Goal: Transaction & Acquisition: Purchase product/service

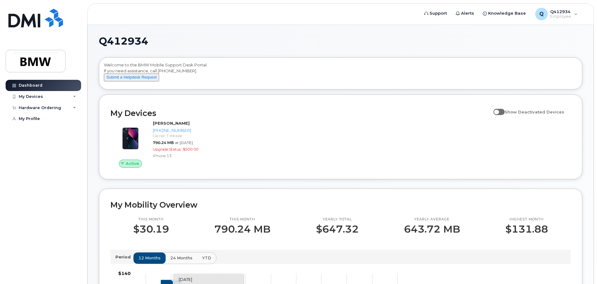
scroll to position [156, 0]
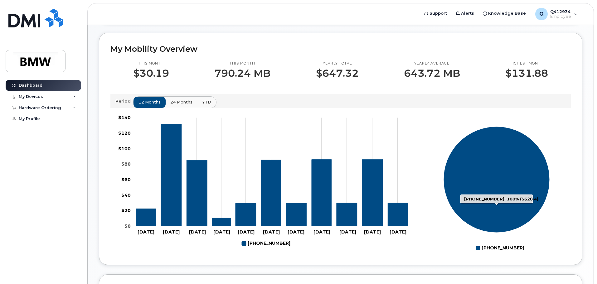
click at [511, 191] on icon "864-831-6245: 100%" at bounding box center [496, 179] width 106 height 106
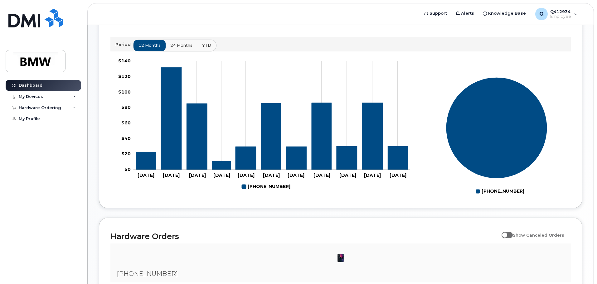
scroll to position [218, 0]
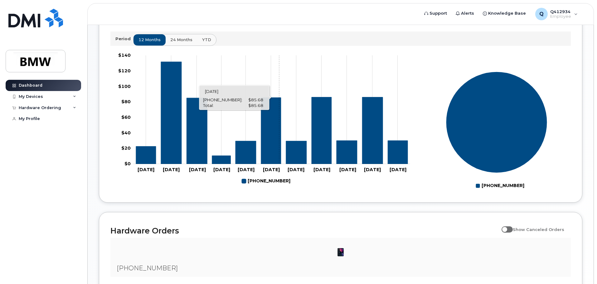
click at [279, 133] on icon "864-831-6245" at bounding box center [271, 131] width 20 height 66
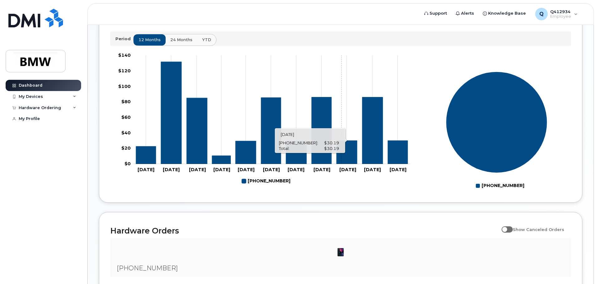
click at [341, 129] on rect "Chart" at bounding box center [271, 110] width 277 height 109
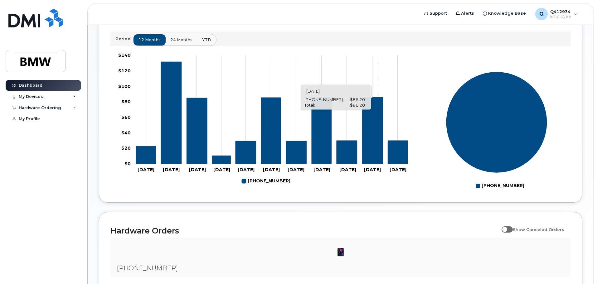
click at [378, 123] on icon "864-831-6245" at bounding box center [372, 130] width 21 height 67
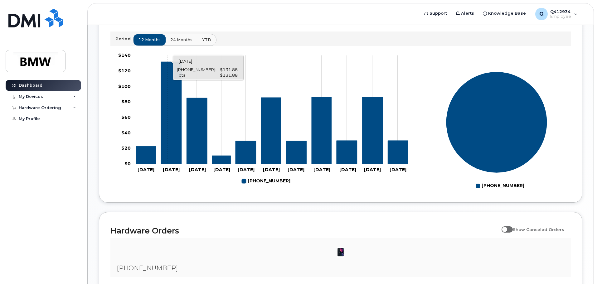
click at [167, 122] on icon "864-831-6245" at bounding box center [171, 113] width 21 height 102
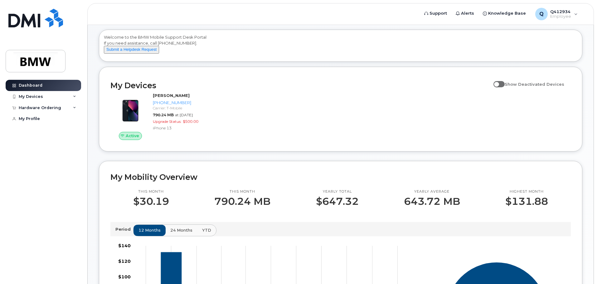
scroll to position [0, 0]
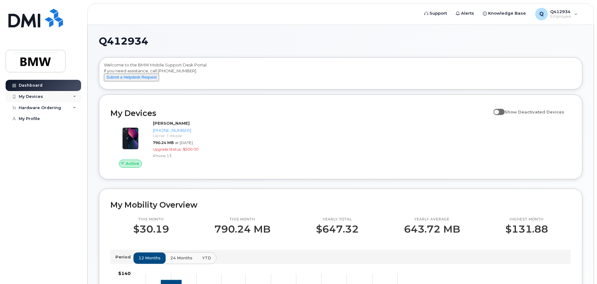
click at [50, 98] on div "My Devices" at bounding box center [43, 96] width 75 height 11
click at [57, 145] on div "Hardware Ordering" at bounding box center [43, 141] width 75 height 11
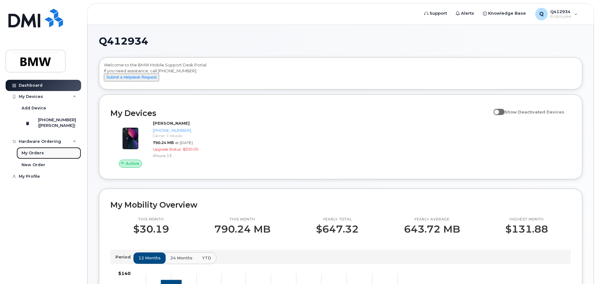
click at [36, 156] on div "My Orders" at bounding box center [33, 153] width 22 height 6
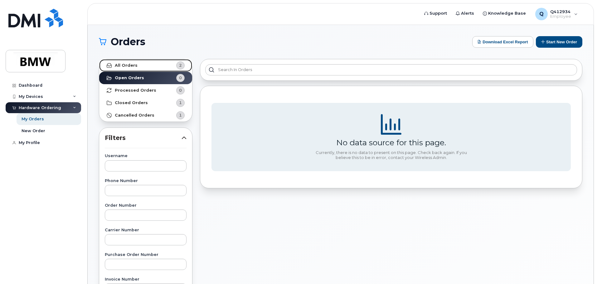
click at [181, 62] on div "2" at bounding box center [180, 65] width 8 height 8
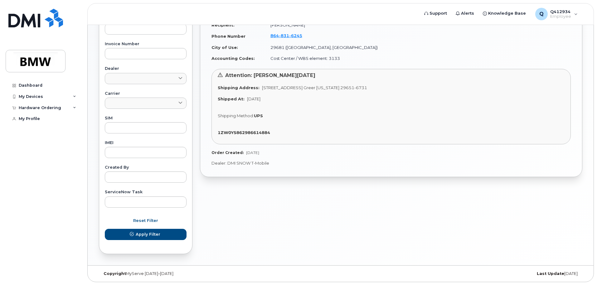
scroll to position [237, 0]
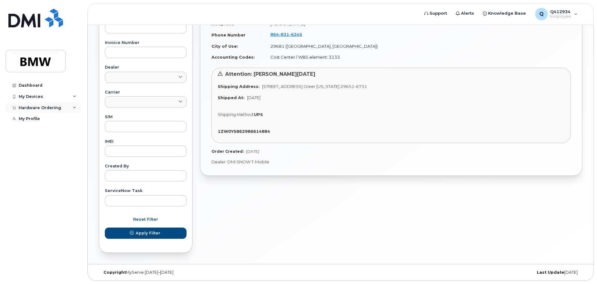
click at [61, 109] on div "Hardware Ordering" at bounding box center [43, 107] width 75 height 11
click at [35, 136] on link "New Order" at bounding box center [49, 131] width 65 height 12
click at [36, 133] on div "New Order" at bounding box center [34, 131] width 24 height 6
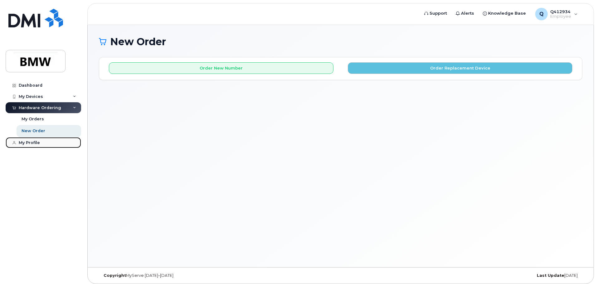
click at [37, 145] on div "My Profile" at bounding box center [29, 142] width 21 height 5
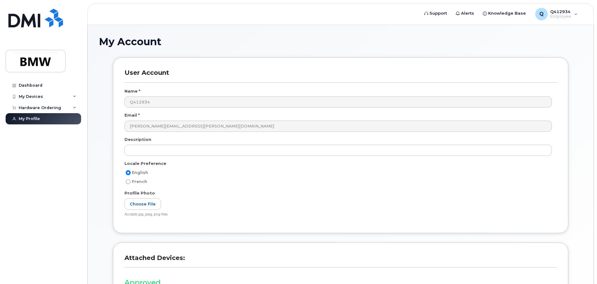
scroll to position [86, 0]
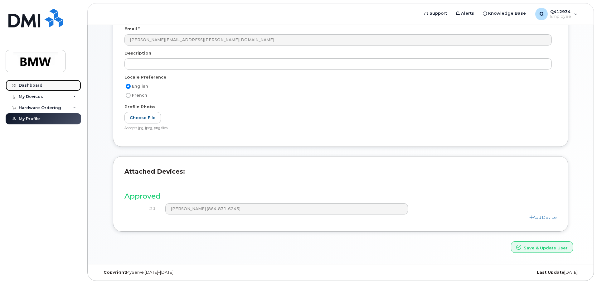
click at [32, 83] on div "Dashboard" at bounding box center [31, 85] width 24 height 5
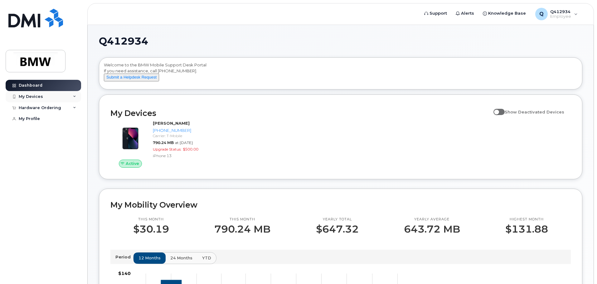
click at [54, 98] on div "My Devices" at bounding box center [43, 96] width 75 height 11
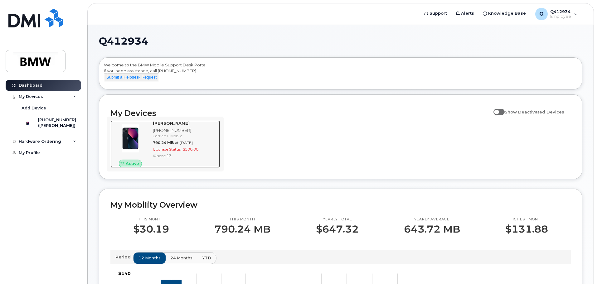
click at [129, 139] on img at bounding box center [130, 138] width 30 height 30
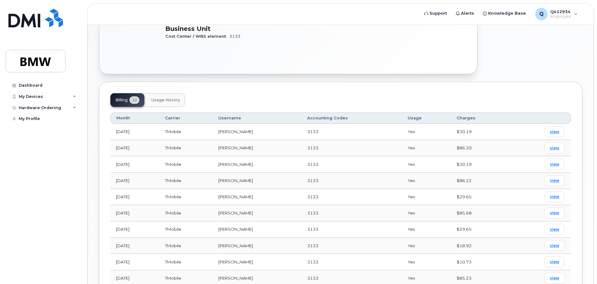
scroll to position [187, 0]
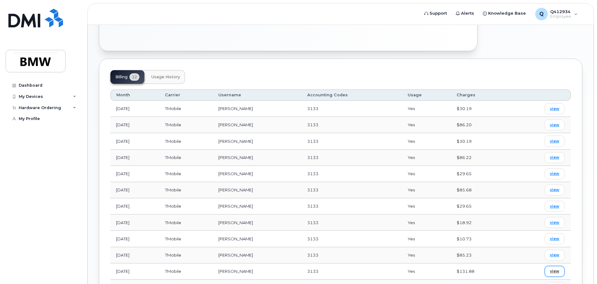
click at [556, 268] on span "view" at bounding box center [554, 271] width 9 height 6
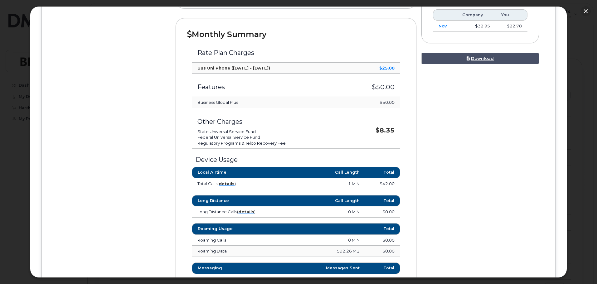
scroll to position [0, 0]
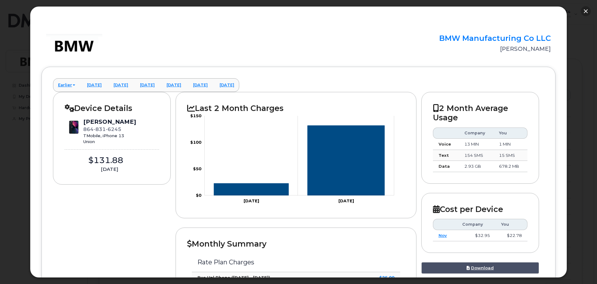
click at [586, 12] on button "button" at bounding box center [586, 11] width 10 height 10
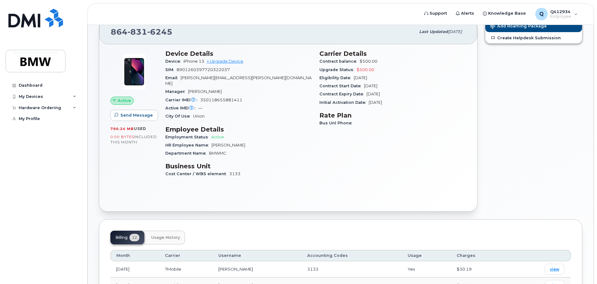
scroll to position [62, 0]
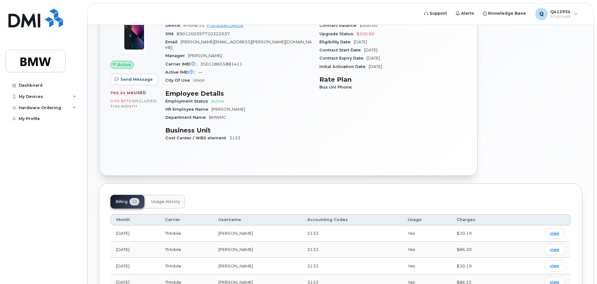
click at [164, 199] on button "Usage History" at bounding box center [165, 202] width 39 height 14
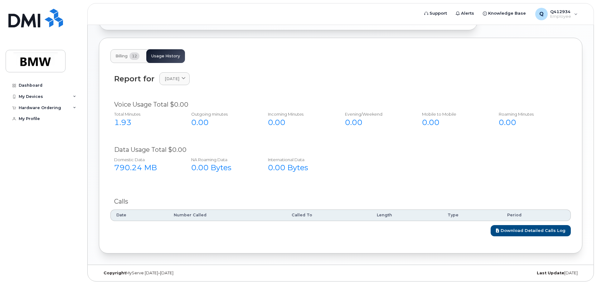
scroll to position [203, 0]
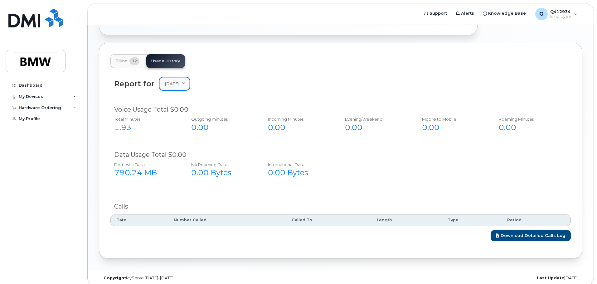
click at [179, 81] on span "[DATE]" at bounding box center [172, 84] width 15 height 6
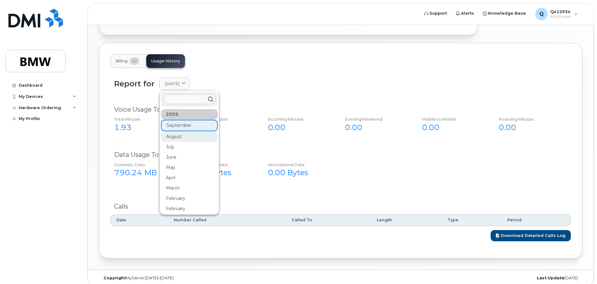
click at [175, 133] on div "August" at bounding box center [189, 137] width 57 height 10
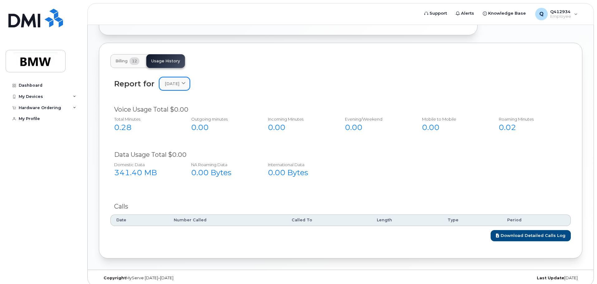
click at [179, 81] on span "[DATE]" at bounding box center [172, 84] width 15 height 6
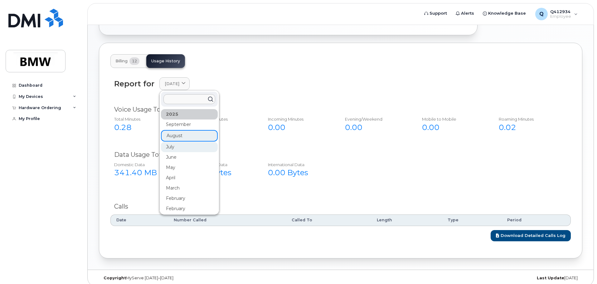
click at [183, 142] on div "July" at bounding box center [189, 147] width 57 height 10
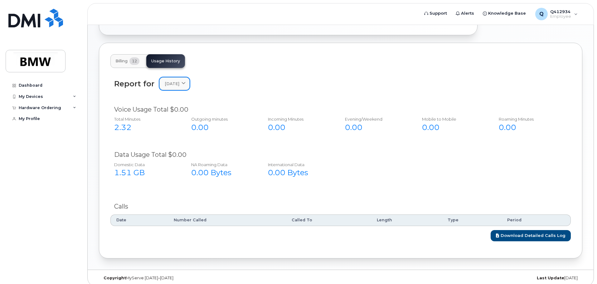
click at [181, 81] on link "[DATE]" at bounding box center [174, 83] width 30 height 13
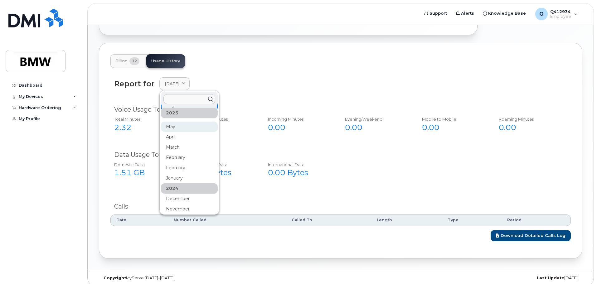
scroll to position [42, 0]
click at [75, 187] on div "Dashboard My Devices Add Device [PHONE_NUMBER] ([PERSON_NAME]) Hardware Orderin…" at bounding box center [44, 177] width 77 height 195
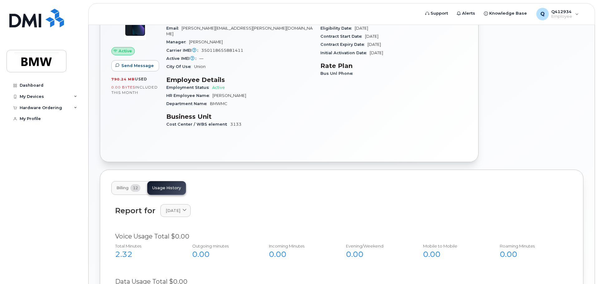
scroll to position [0, 0]
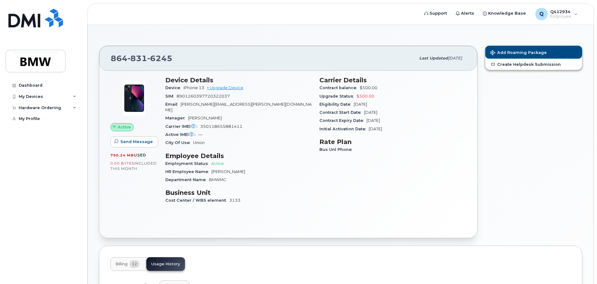
click at [526, 51] on span "Add Roaming Package" at bounding box center [518, 53] width 56 height 6
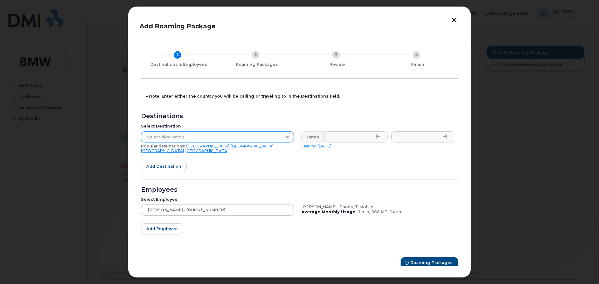
click at [231, 133] on span "Select destination" at bounding box center [211, 137] width 140 height 11
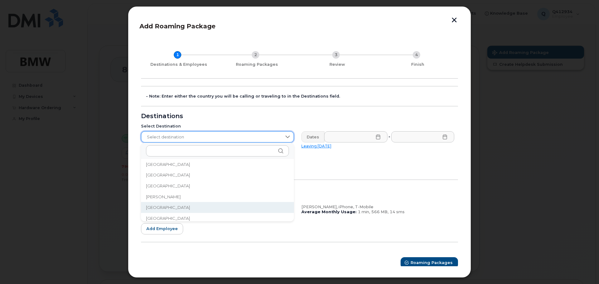
scroll to position [404, 0]
click at [155, 218] on span "[GEOGRAPHIC_DATA]" at bounding box center [168, 216] width 44 height 6
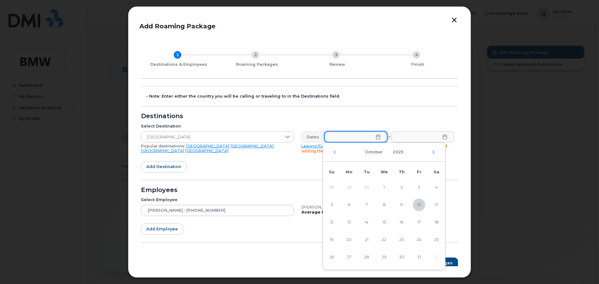
click at [325, 137] on input "text" at bounding box center [355, 136] width 63 height 11
click at [420, 226] on span "17" at bounding box center [419, 222] width 12 height 12
type input "[DATE]"
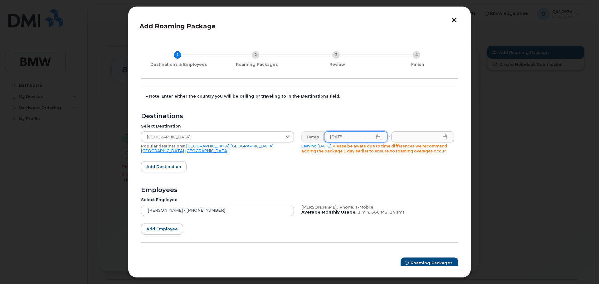
click at [442, 138] on icon at bounding box center [444, 136] width 5 height 5
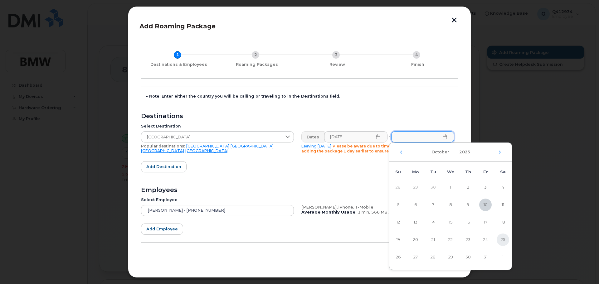
click at [501, 241] on span "25" at bounding box center [502, 240] width 12 height 12
type input "[DATE]"
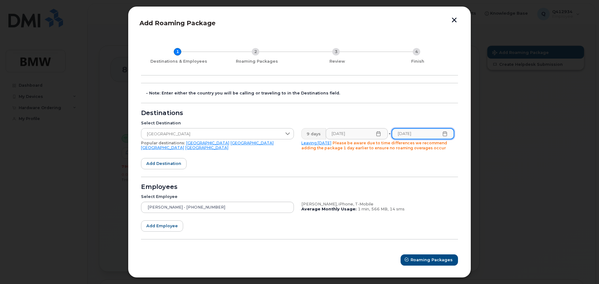
scroll to position [4, 0]
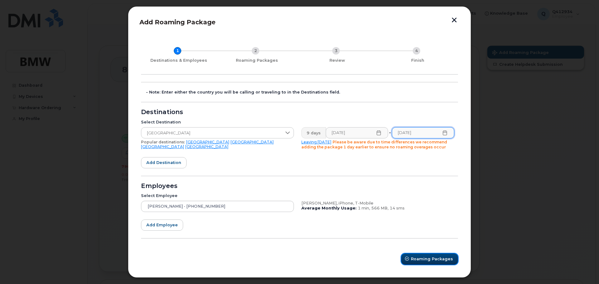
click at [434, 258] on span "Roaming Packages" at bounding box center [432, 259] width 42 height 6
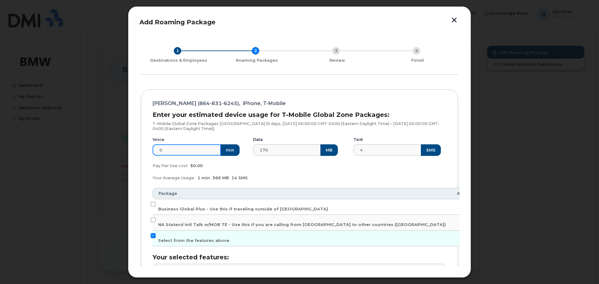
drag, startPoint x: 183, startPoint y: 150, endPoint x: 132, endPoint y: 146, distance: 50.7
click at [133, 150] on div "Add Roaming Package 1 Destinations & Employees 2 Roaming Packages 3 Review 4 Fi…" at bounding box center [299, 142] width 343 height 272
type input "100"
click at [267, 179] on div "Your Average Usage: 1 min 566 MB 14 SMS" at bounding box center [299, 178] width 301 height 12
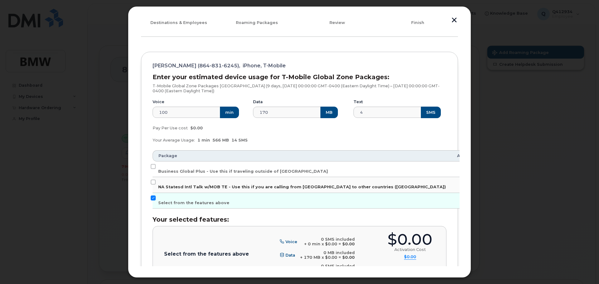
scroll to position [66, 0]
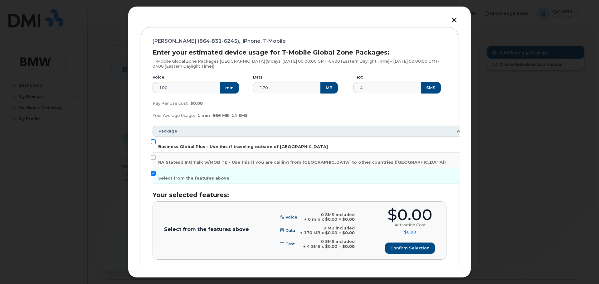
click at [152, 143] on input "Business Global Plus - Use this if traveling outside of [GEOGRAPHIC_DATA]" at bounding box center [153, 141] width 5 height 5
checkbox input "true"
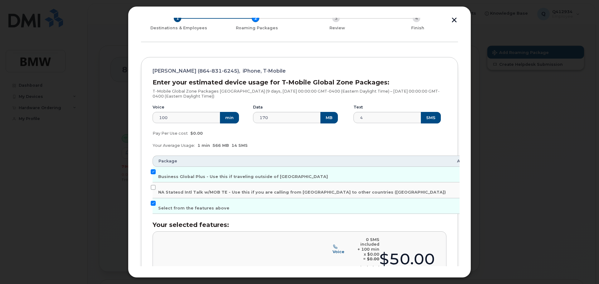
scroll to position [35, 0]
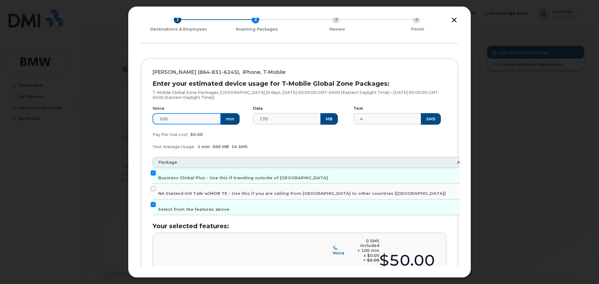
drag, startPoint x: 168, startPoint y: 122, endPoint x: 117, endPoint y: 122, distance: 50.5
click at [118, 122] on div "Add Roaming Package 1 Destinations & Employees 2 Roaming Packages 3 Review 4 Fi…" at bounding box center [299, 142] width 599 height 284
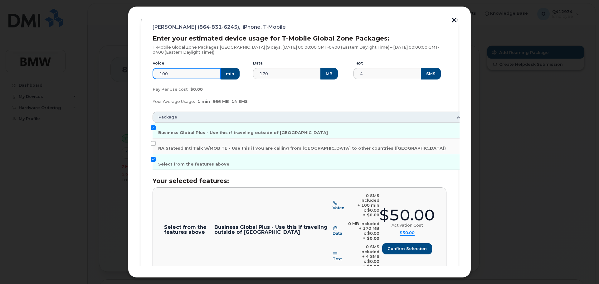
scroll to position [109, 0]
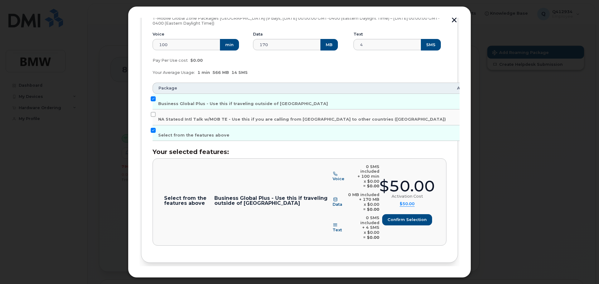
click at [174, 281] on span "Destinations & Employees" at bounding box center [179, 284] width 57 height 6
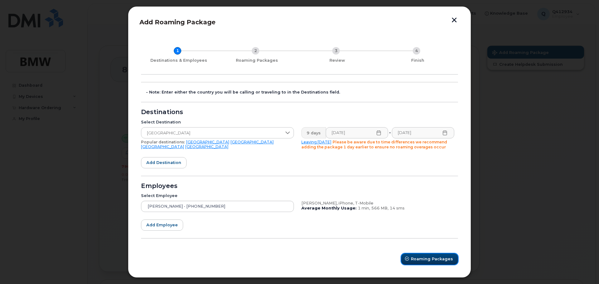
click at [437, 260] on span "Roaming Packages" at bounding box center [432, 259] width 42 height 6
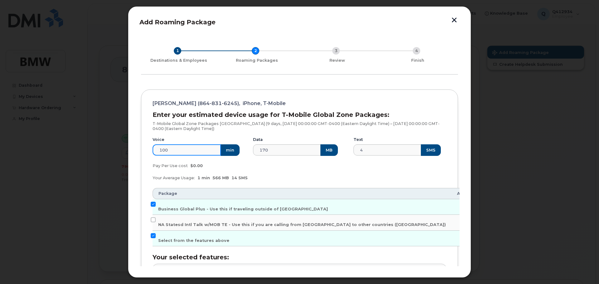
drag, startPoint x: 173, startPoint y: 154, endPoint x: 141, endPoint y: 154, distance: 32.1
click at [141, 154] on div "[PERSON_NAME] ([PHONE_NUMBER]), iPhone, T-Mobile Enter your estimated device us…" at bounding box center [299, 228] width 317 height 279
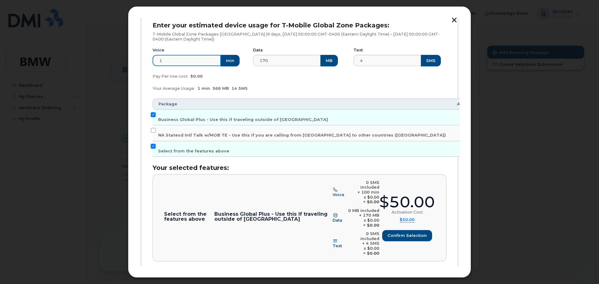
scroll to position [98, 0]
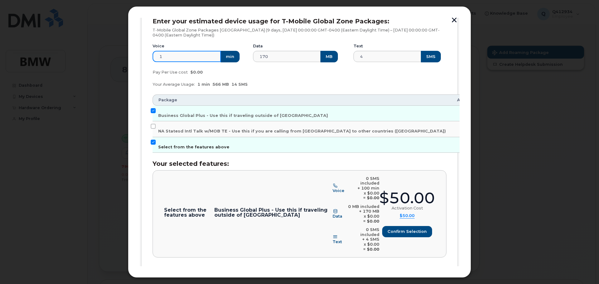
type input "1"
click at [154, 142] on input "Select from the features above" at bounding box center [153, 142] width 5 height 5
checkbox input "false"
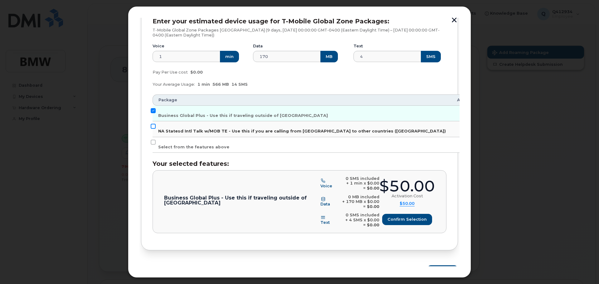
click at [152, 127] on input "NA Statesd Intl Talk w/MOB TE - Use this if you are calling from [GEOGRAPHIC_DA…" at bounding box center [153, 126] width 5 height 5
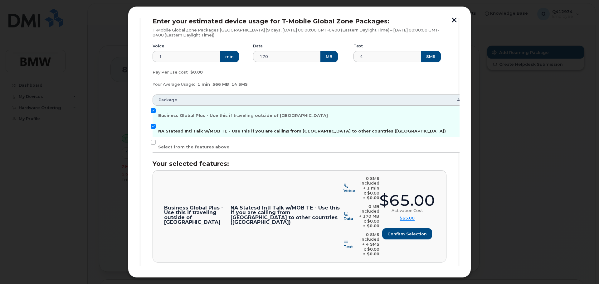
click at [155, 127] on input "NA Statesd Intl Talk w/MOB TE - Use this if you are calling from [GEOGRAPHIC_DA…" at bounding box center [153, 126] width 5 height 5
checkbox input "false"
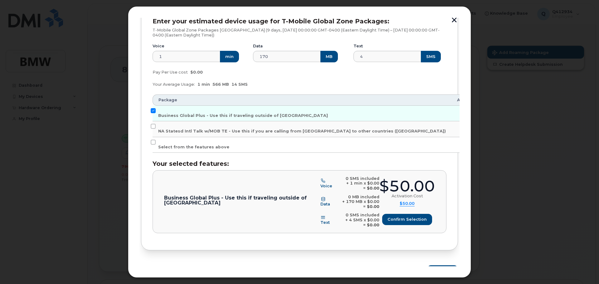
click at [404, 205] on span "$50.00" at bounding box center [406, 203] width 15 height 5
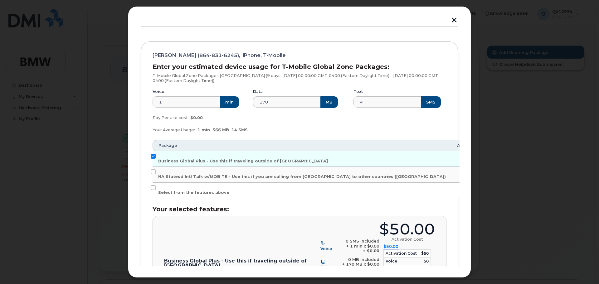
scroll to position [51, 0]
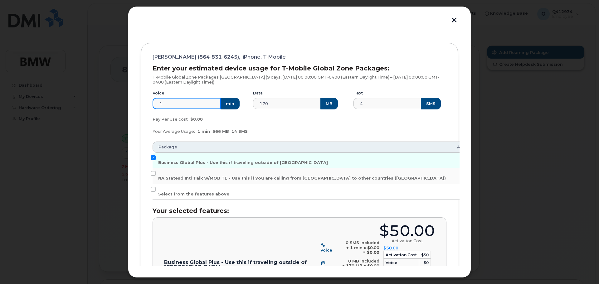
drag, startPoint x: 181, startPoint y: 105, endPoint x: 132, endPoint y: 104, distance: 49.9
click at [132, 104] on div "Add Roaming Package 1 Destinations & Employees 2 Roaming Packages 3 Review 4 Fi…" at bounding box center [299, 142] width 343 height 272
type input "100"
click at [152, 189] on input "Select from the features above" at bounding box center [153, 189] width 5 height 5
checkbox input "true"
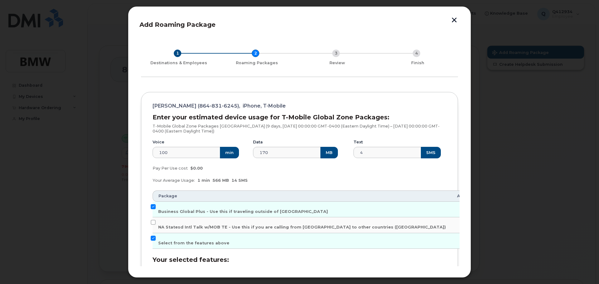
scroll to position [0, 0]
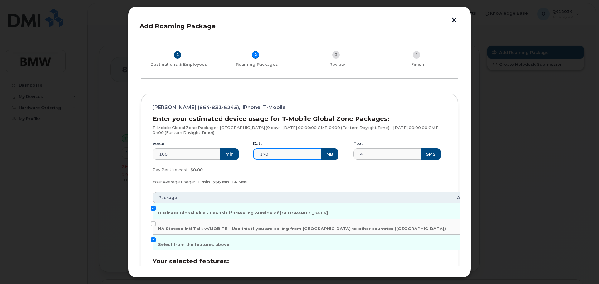
drag, startPoint x: 273, startPoint y: 153, endPoint x: 240, endPoint y: 154, distance: 33.7
click at [239, 152] on div "Voice 100 min Data 170 MB Text 4 SMS" at bounding box center [299, 150] width 301 height 27
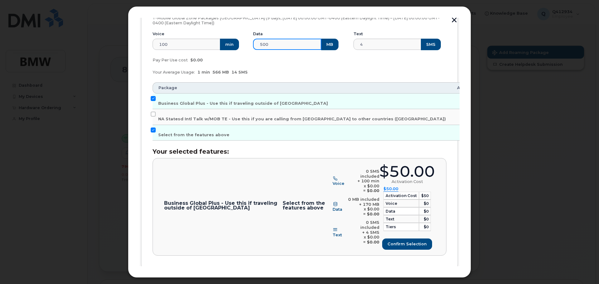
scroll to position [125, 0]
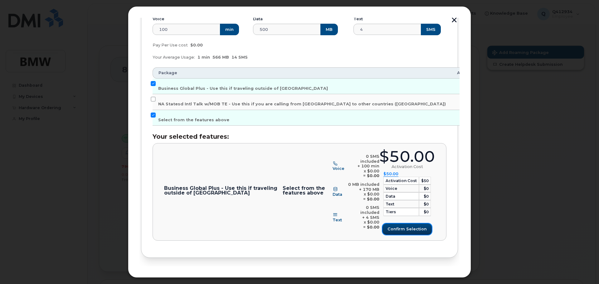
click at [410, 227] on span "Confirm selection" at bounding box center [406, 229] width 39 height 6
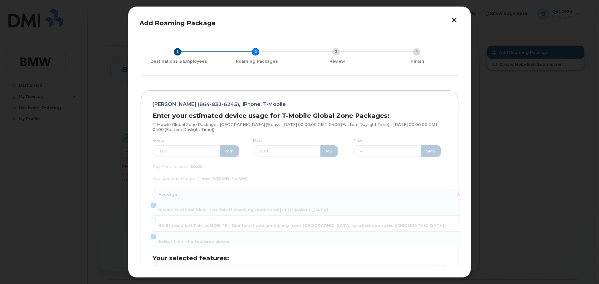
scroll to position [0, 0]
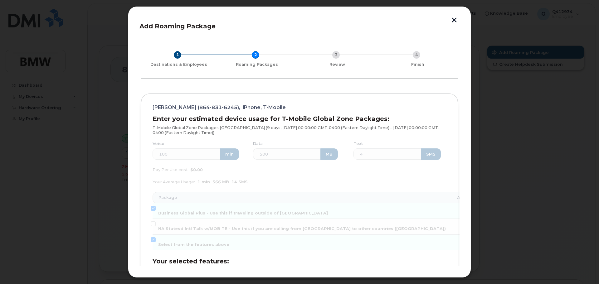
click at [289, 162] on div "Enter your estimated device usage for T-Mobile Global Zone Packages: T-Mobile G…" at bounding box center [299, 240] width 294 height 250
click at [288, 157] on div "Enter your estimated device usage for T-Mobile Global Zone Packages: T-Mobile G…" at bounding box center [299, 240] width 294 height 250
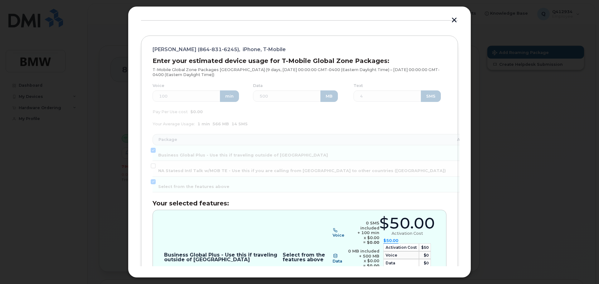
scroll to position [144, 0]
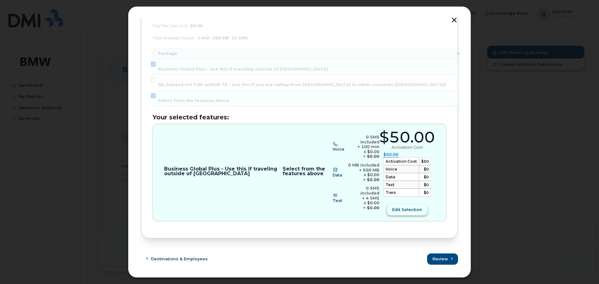
click at [413, 213] on span "Edit selection" at bounding box center [407, 210] width 30 height 6
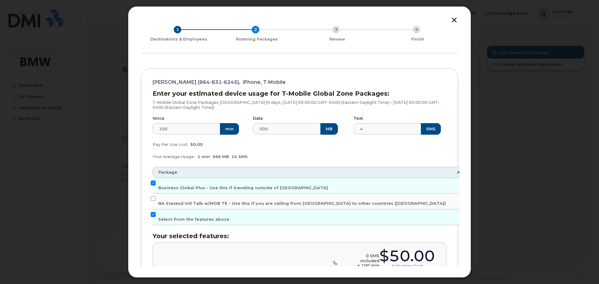
scroll to position [0, 0]
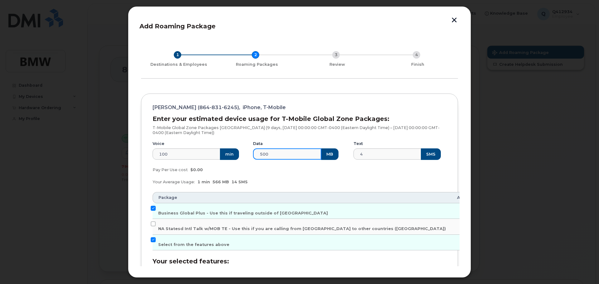
drag, startPoint x: 283, startPoint y: 156, endPoint x: 203, endPoint y: 138, distance: 81.5
click at [214, 151] on div "Voice 100 min Data 500 MB Text 4 SMS" at bounding box center [299, 150] width 301 height 27
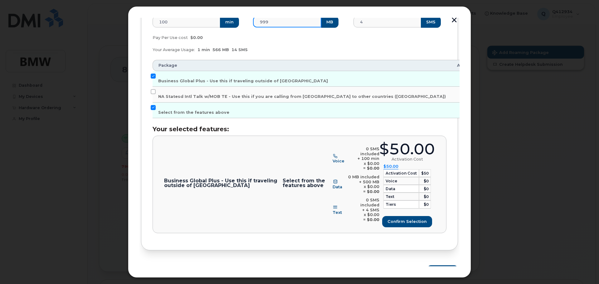
scroll to position [144, 0]
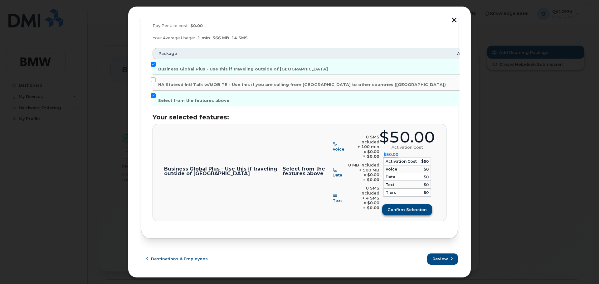
type input "999"
click at [402, 210] on span "Confirm selection" at bounding box center [406, 210] width 39 height 6
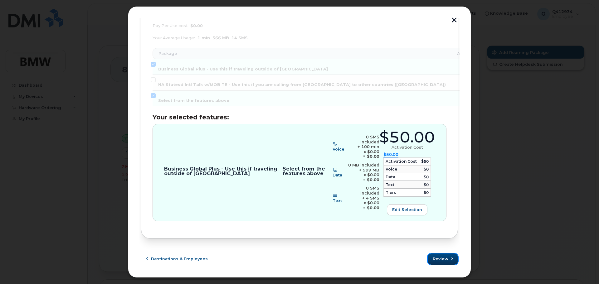
click at [442, 261] on span "Review" at bounding box center [441, 259] width 16 height 6
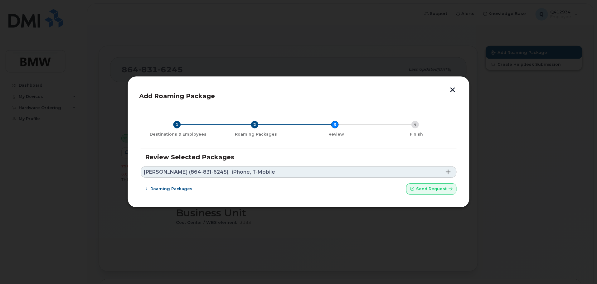
scroll to position [0, 0]
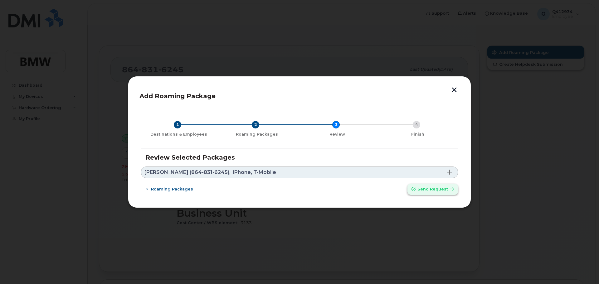
click at [449, 191] on span "submit" at bounding box center [452, 189] width 6 height 6
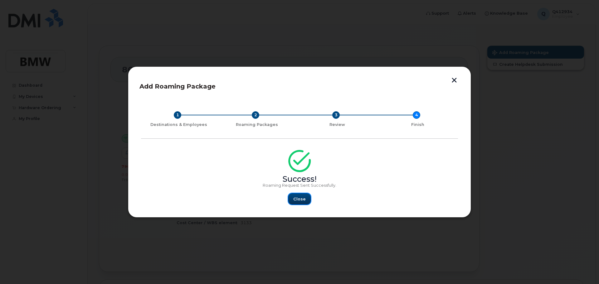
click at [294, 200] on span "Close" at bounding box center [299, 199] width 12 height 6
